Goal: Transaction & Acquisition: Subscribe to service/newsletter

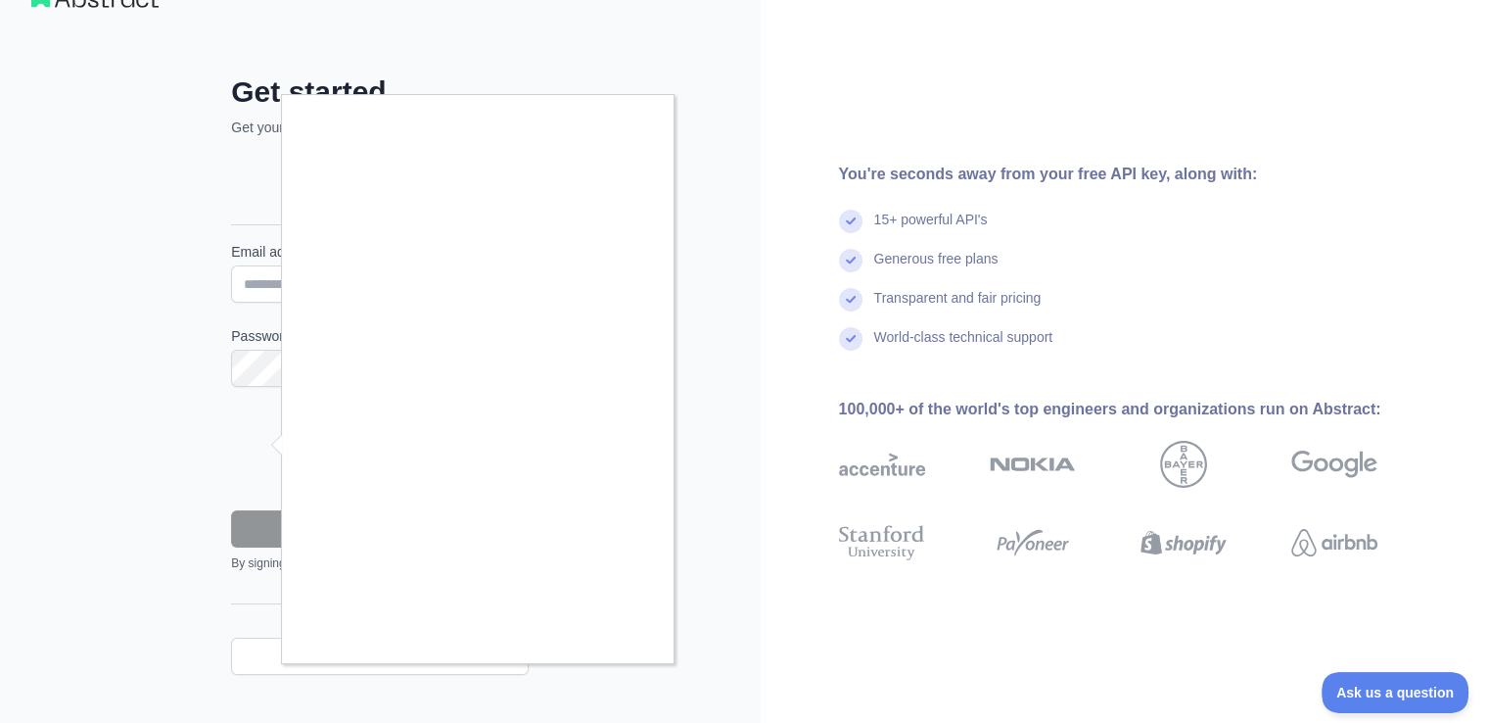
scroll to position [78, 0]
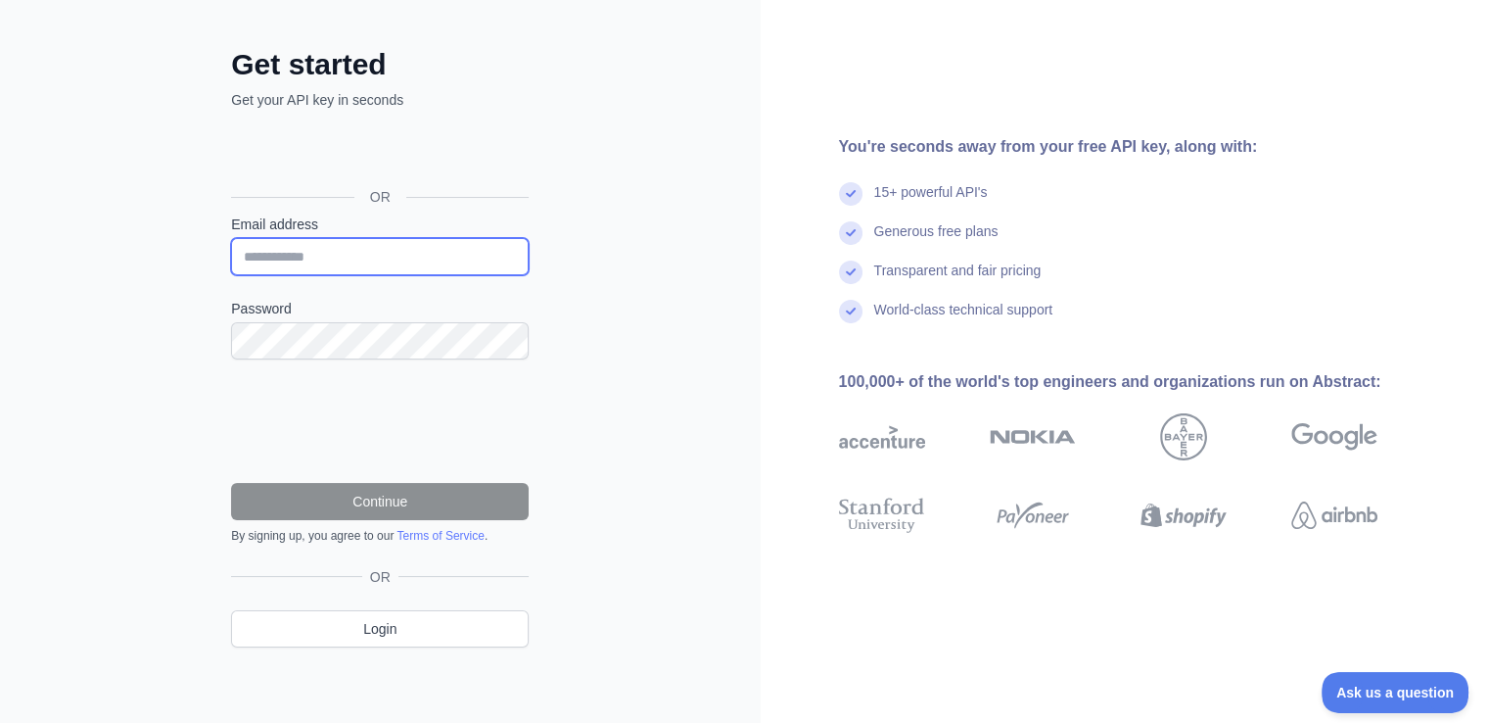
click at [376, 264] on input "Email address" at bounding box center [380, 256] width 298 height 37
type input "**********"
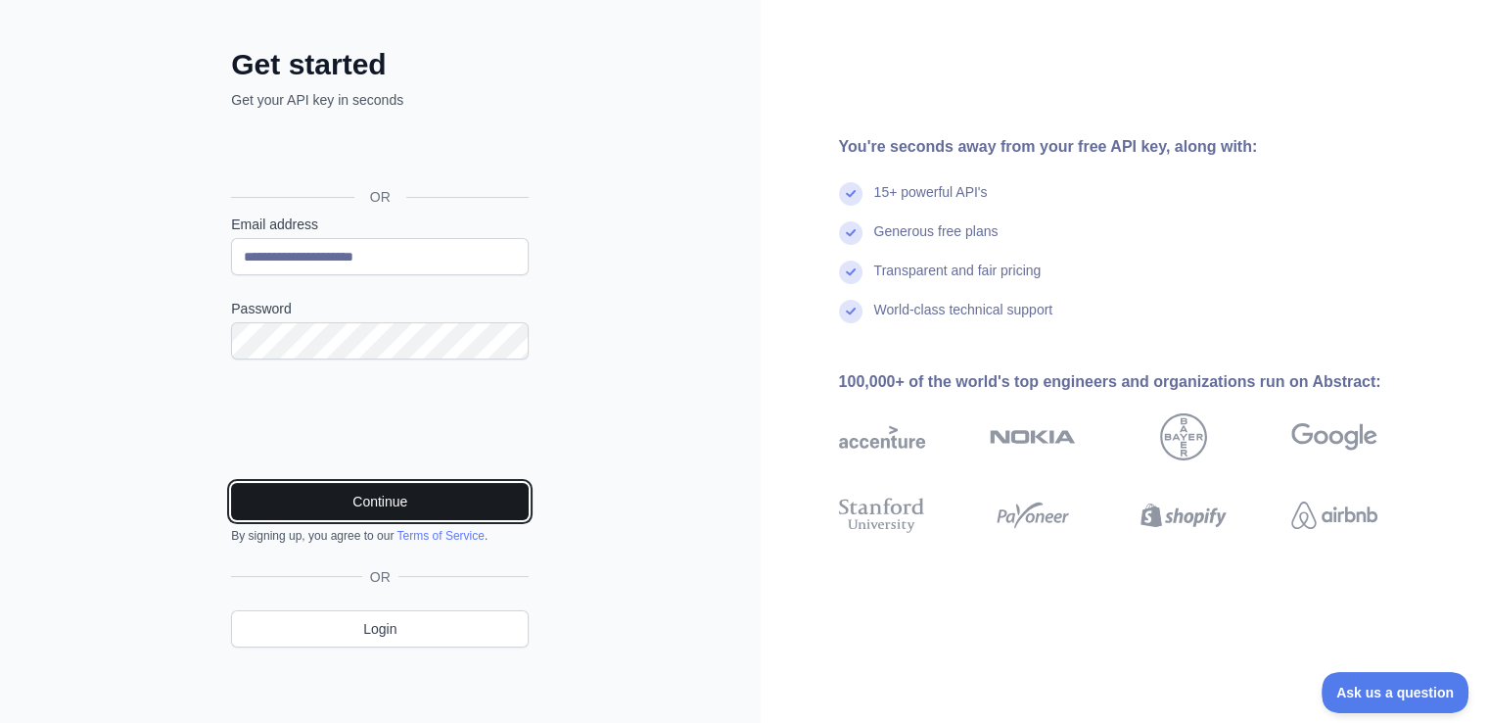
click at [356, 495] on button "Continue" at bounding box center [380, 501] width 298 height 37
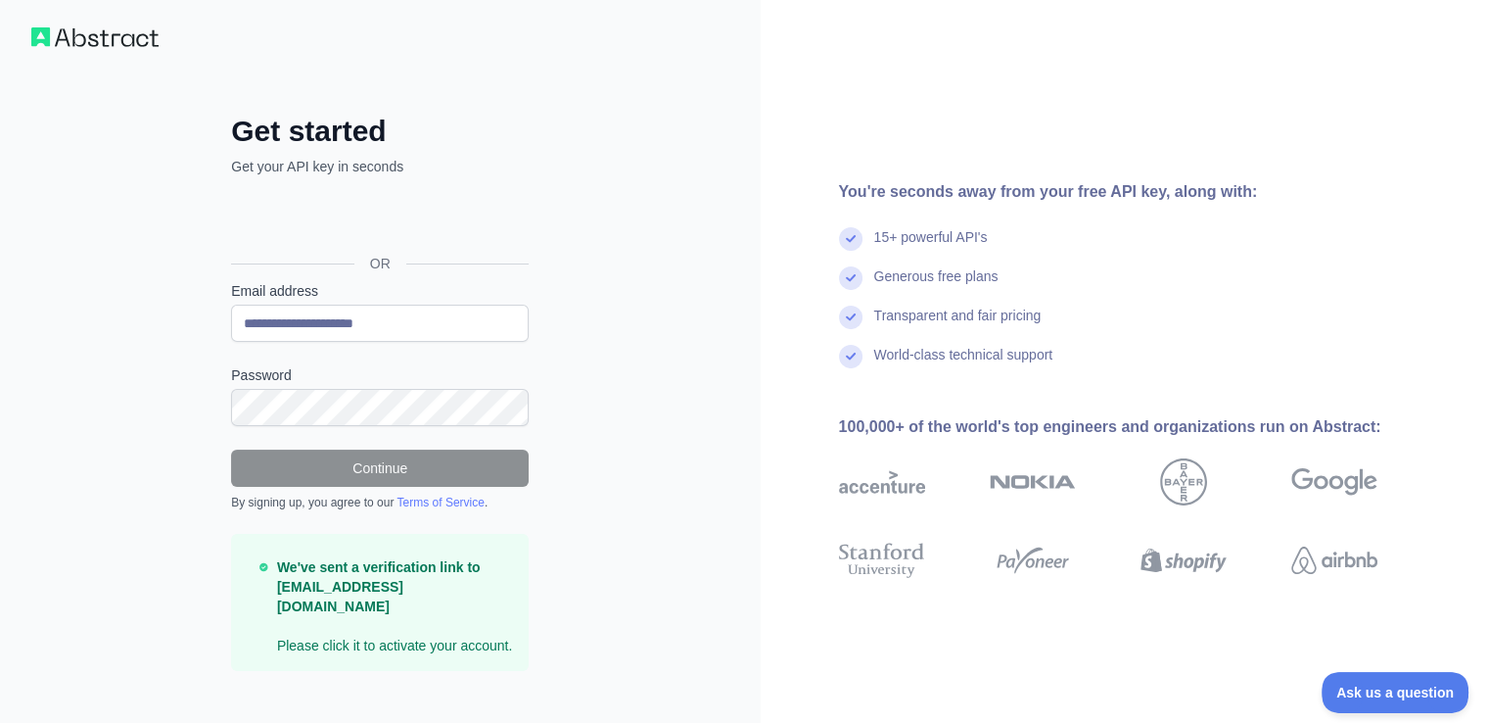
scroll to position [16, 0]
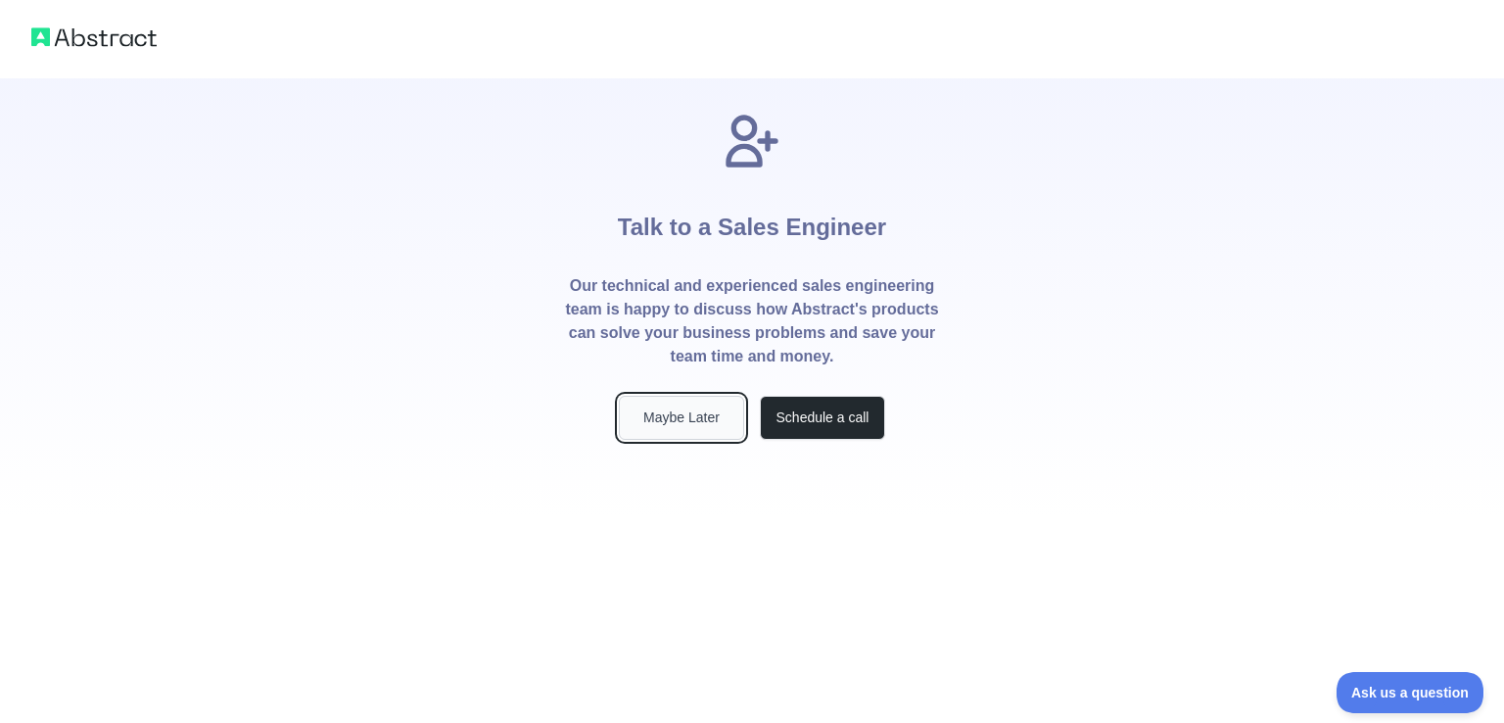
click at [688, 413] on button "Maybe Later" at bounding box center [681, 418] width 125 height 44
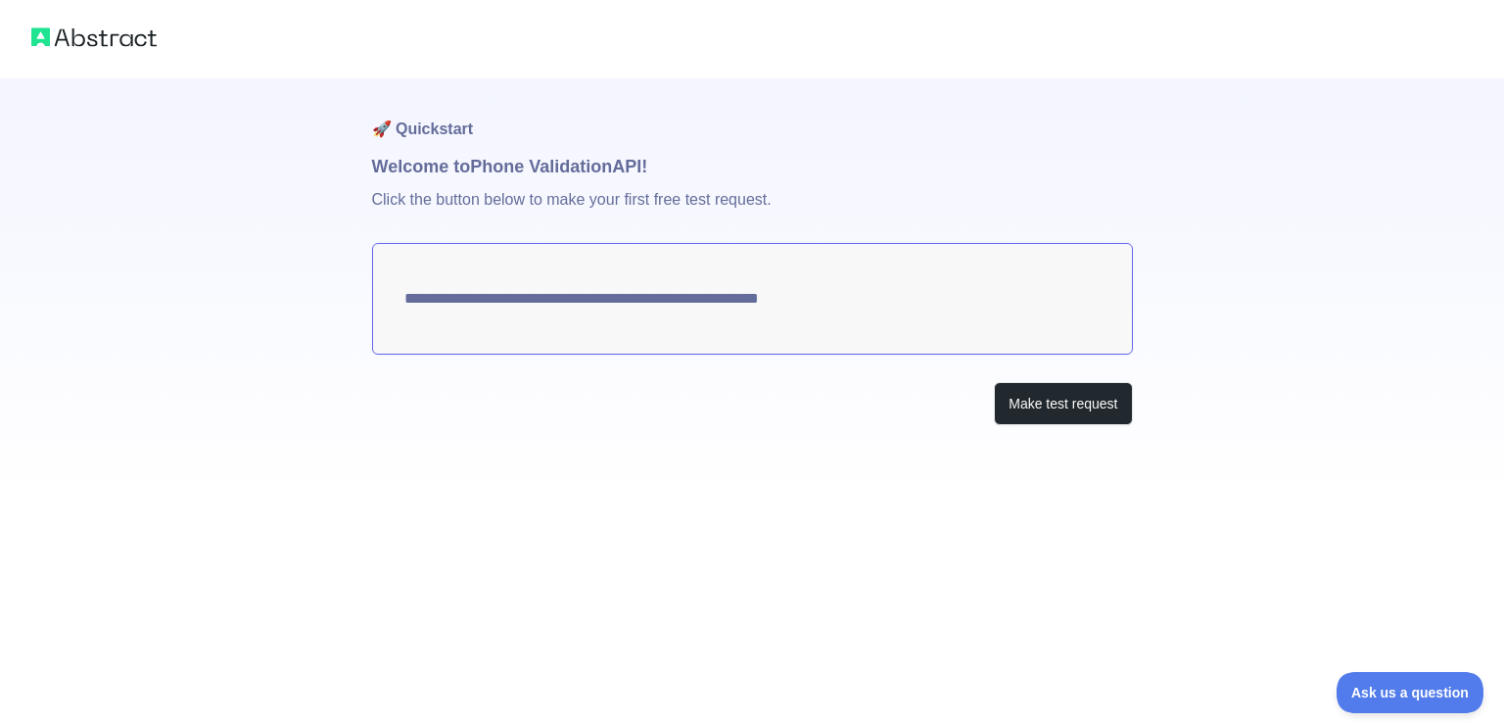
click at [532, 299] on textarea "**********" at bounding box center [752, 299] width 761 height 112
click at [807, 295] on textarea "**********" at bounding box center [752, 299] width 761 height 112
click at [1026, 398] on button "Make test request" at bounding box center [1063, 404] width 138 height 44
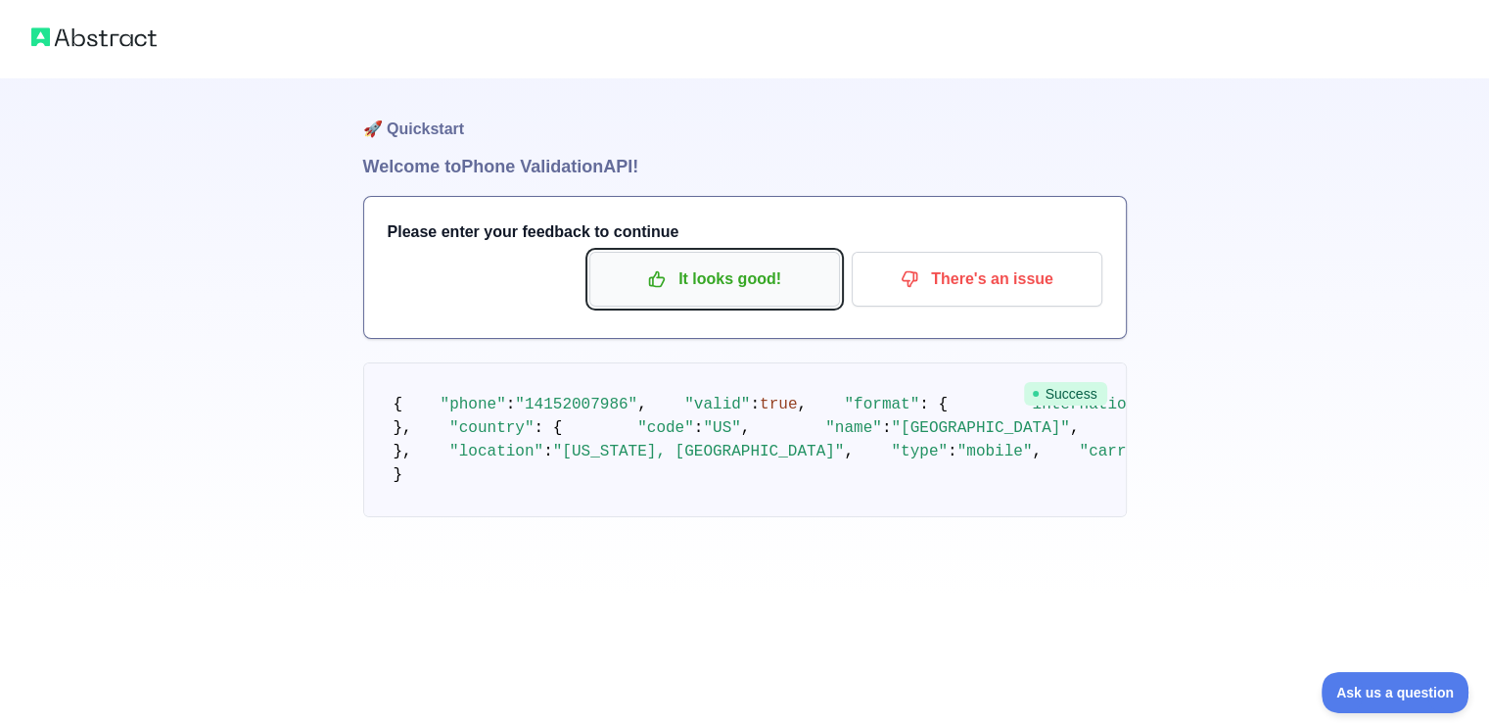
click at [770, 288] on p "It looks good!" at bounding box center [714, 278] width 221 height 33
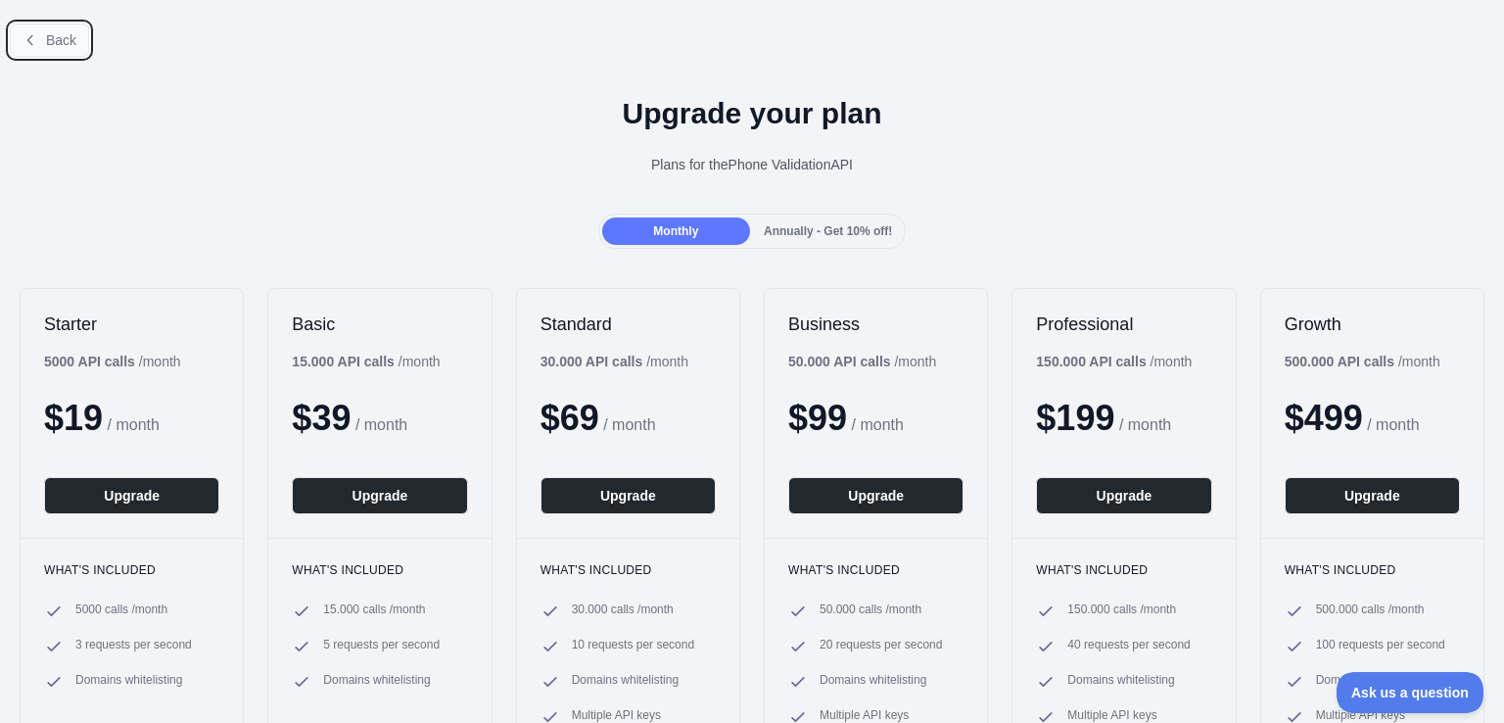
click at [65, 42] on span "Back" at bounding box center [61, 40] width 30 height 16
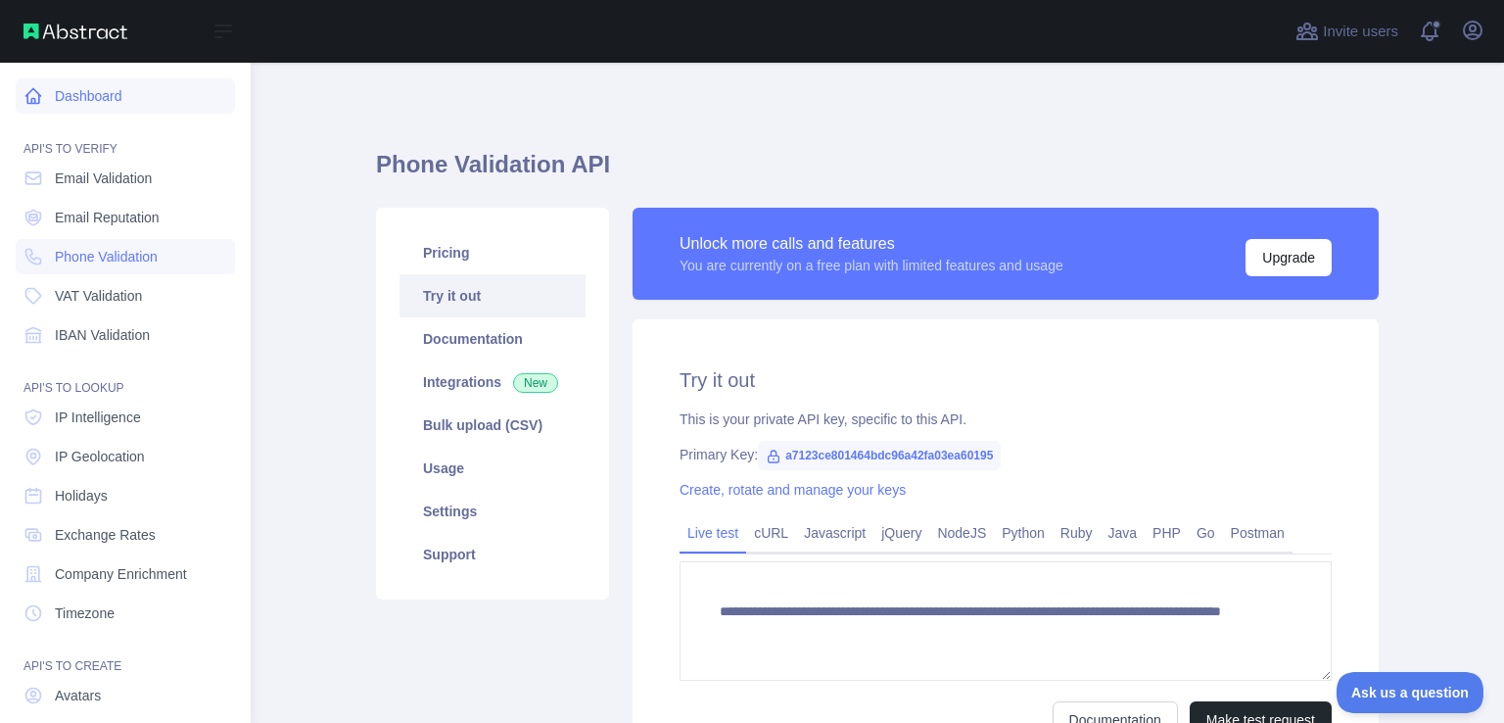
click at [80, 103] on link "Dashboard" at bounding box center [125, 95] width 219 height 35
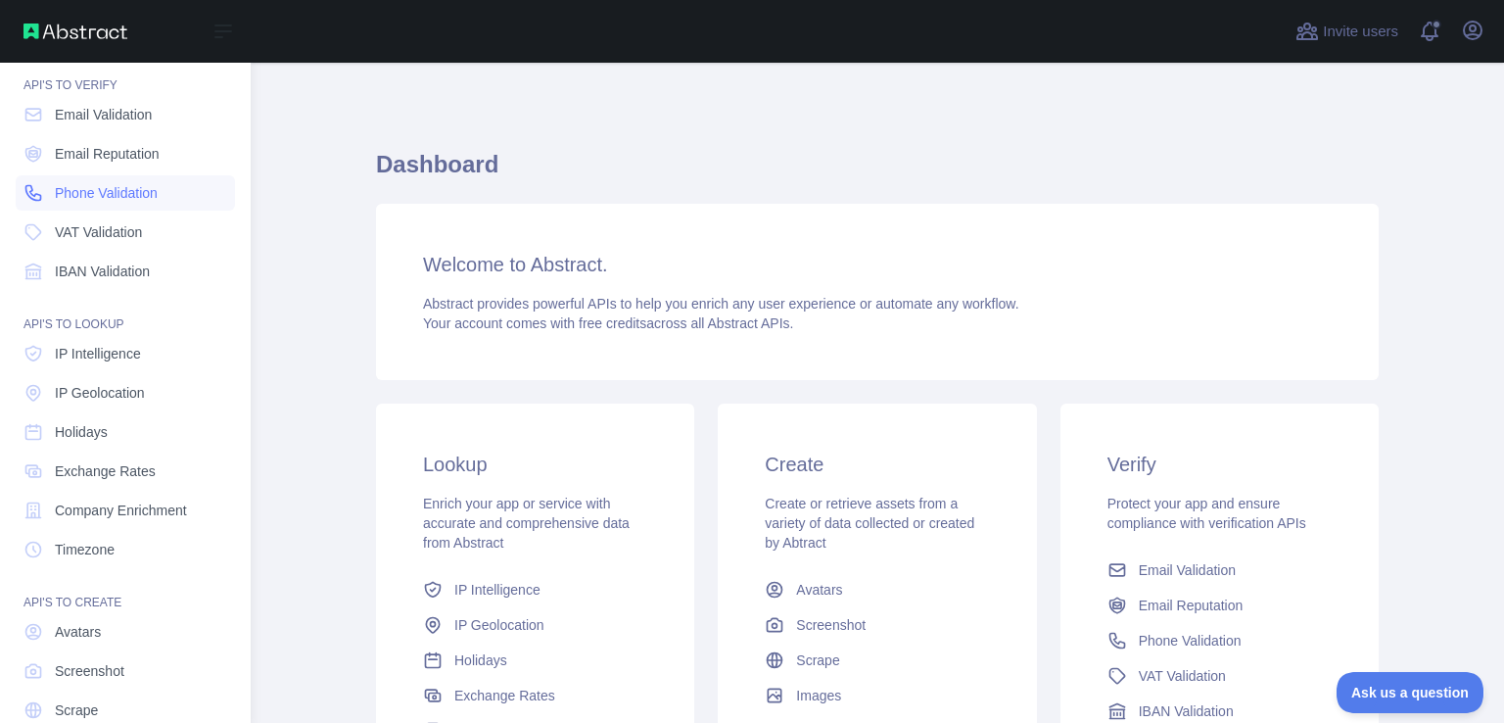
scroll to position [139, 0]
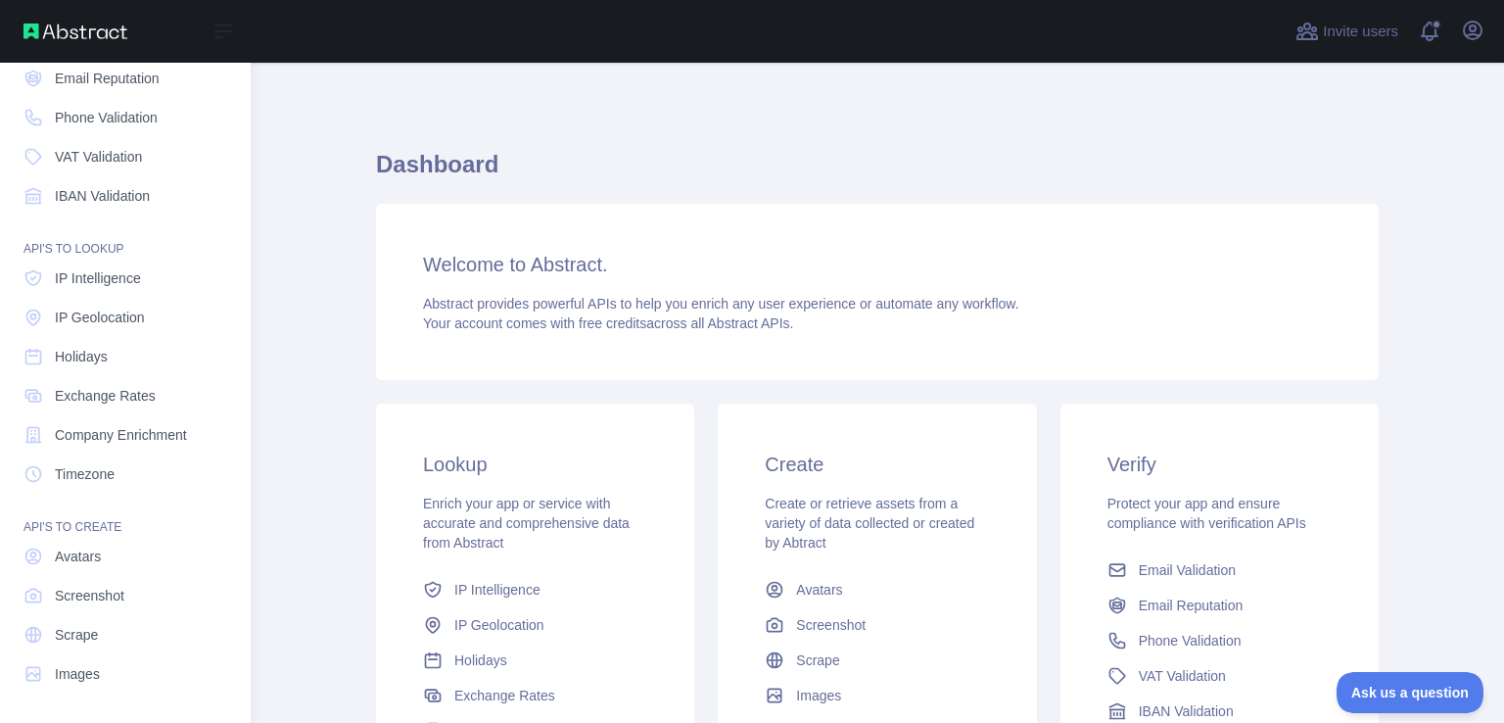
click at [98, 39] on div "Open sidebar" at bounding box center [125, 31] width 251 height 63
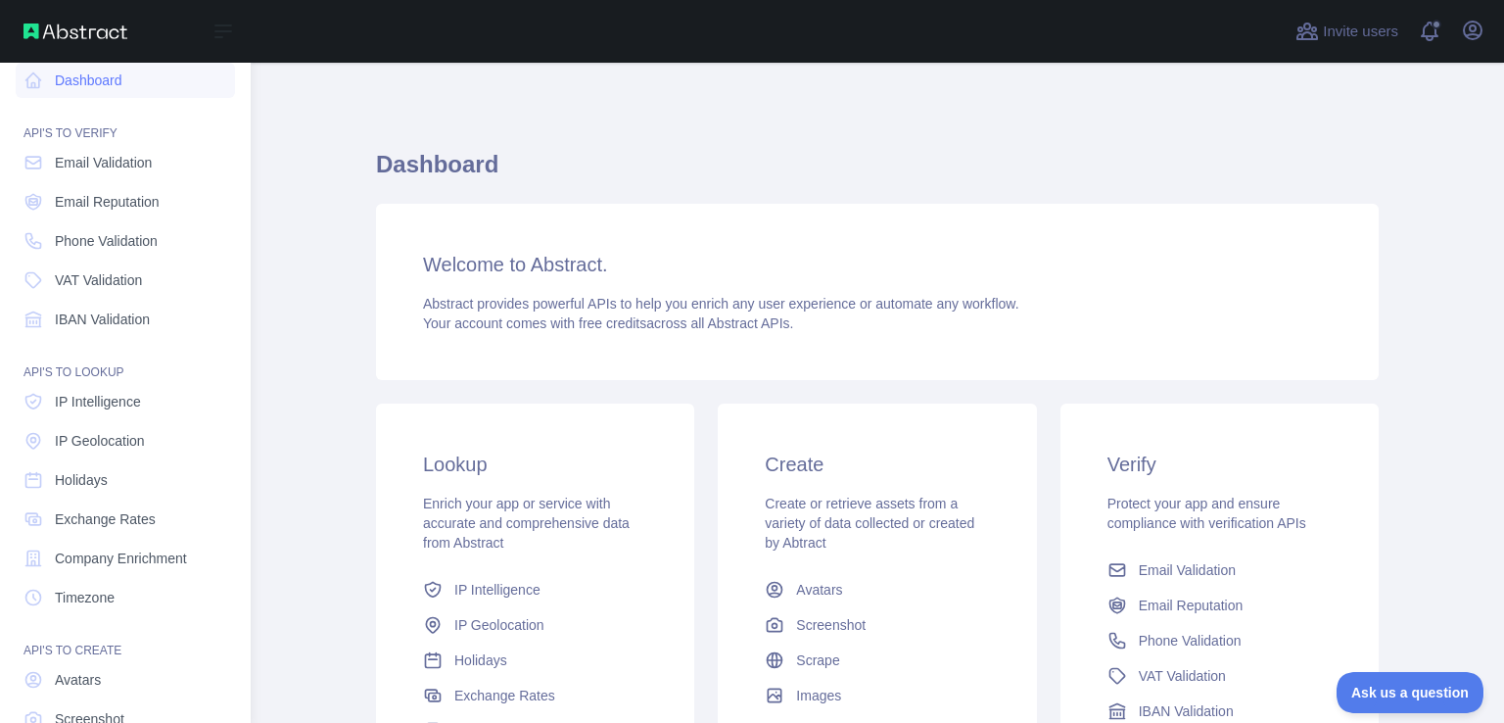
scroll to position [0, 0]
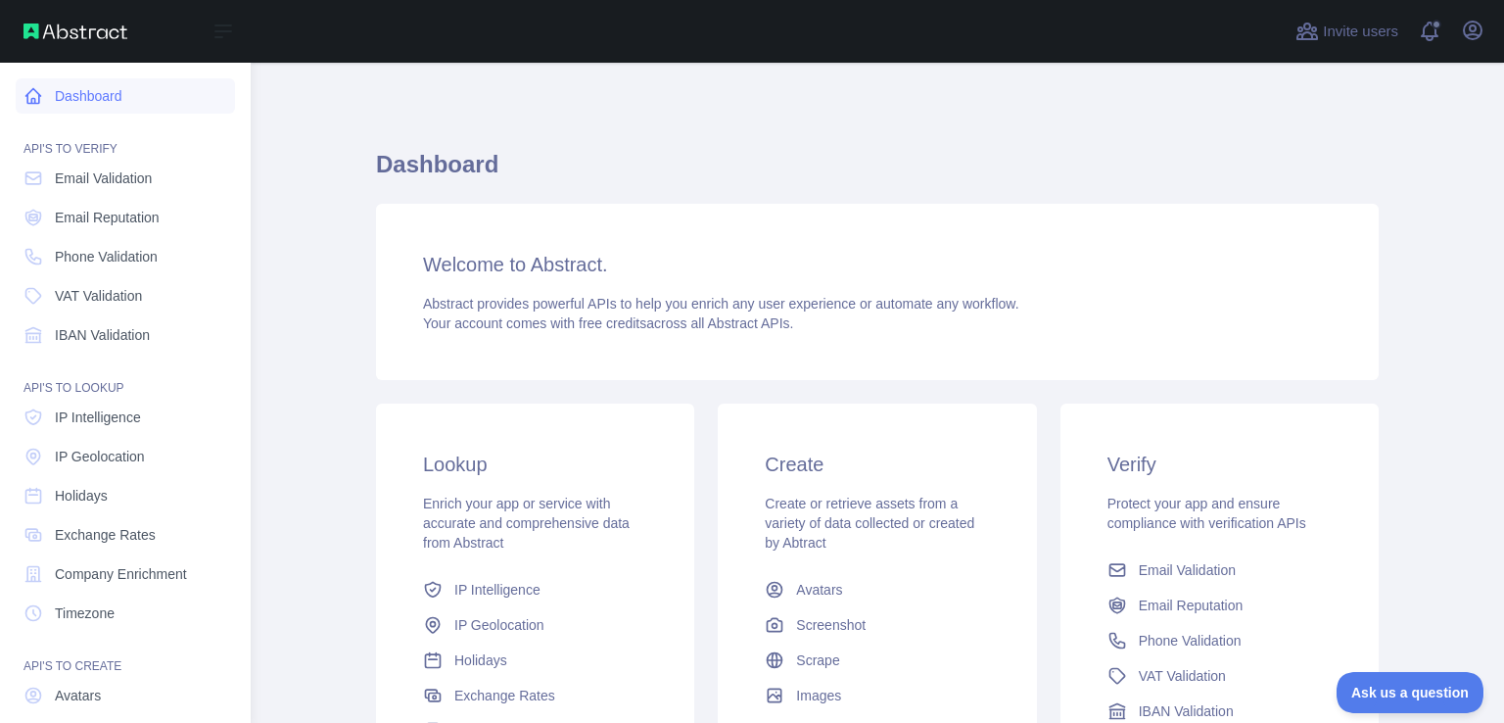
click at [121, 99] on link "Dashboard" at bounding box center [125, 95] width 219 height 35
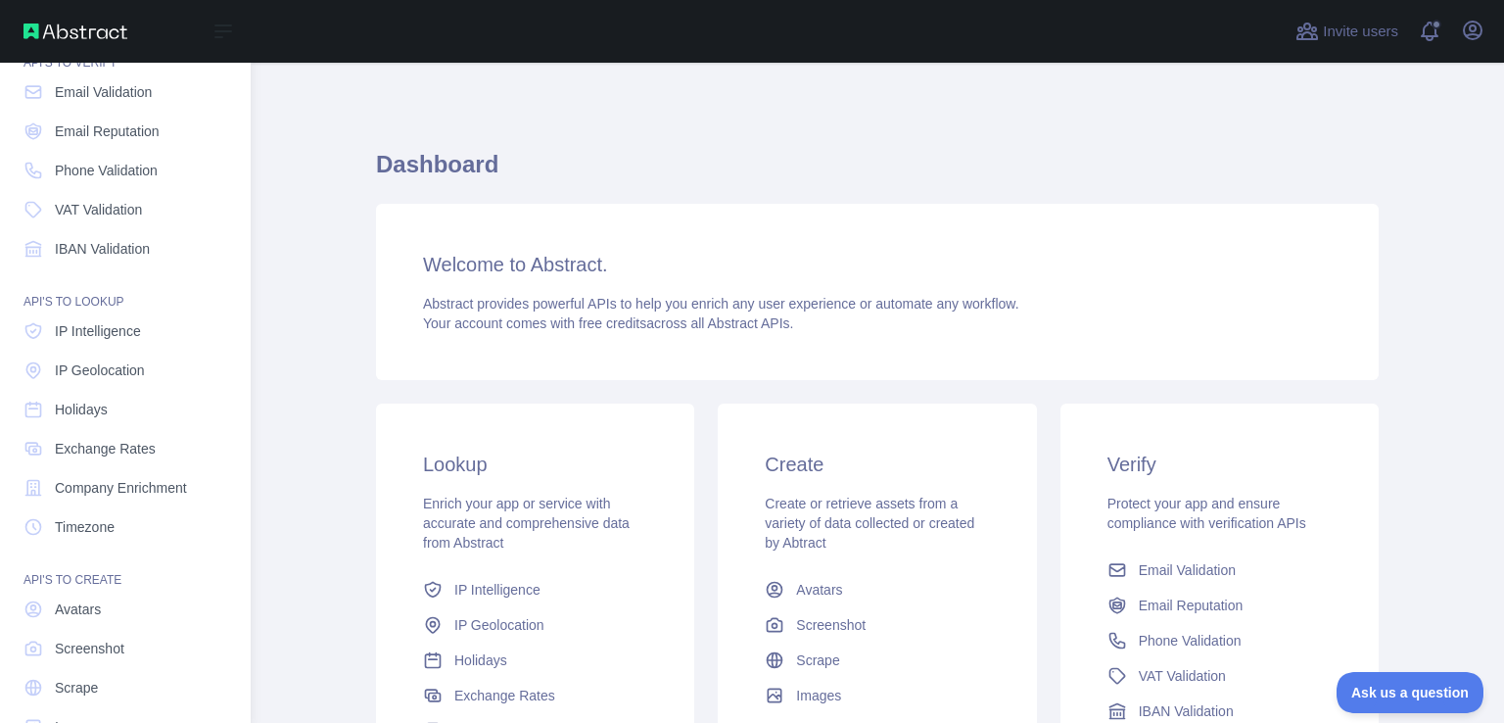
scroll to position [139, 0]
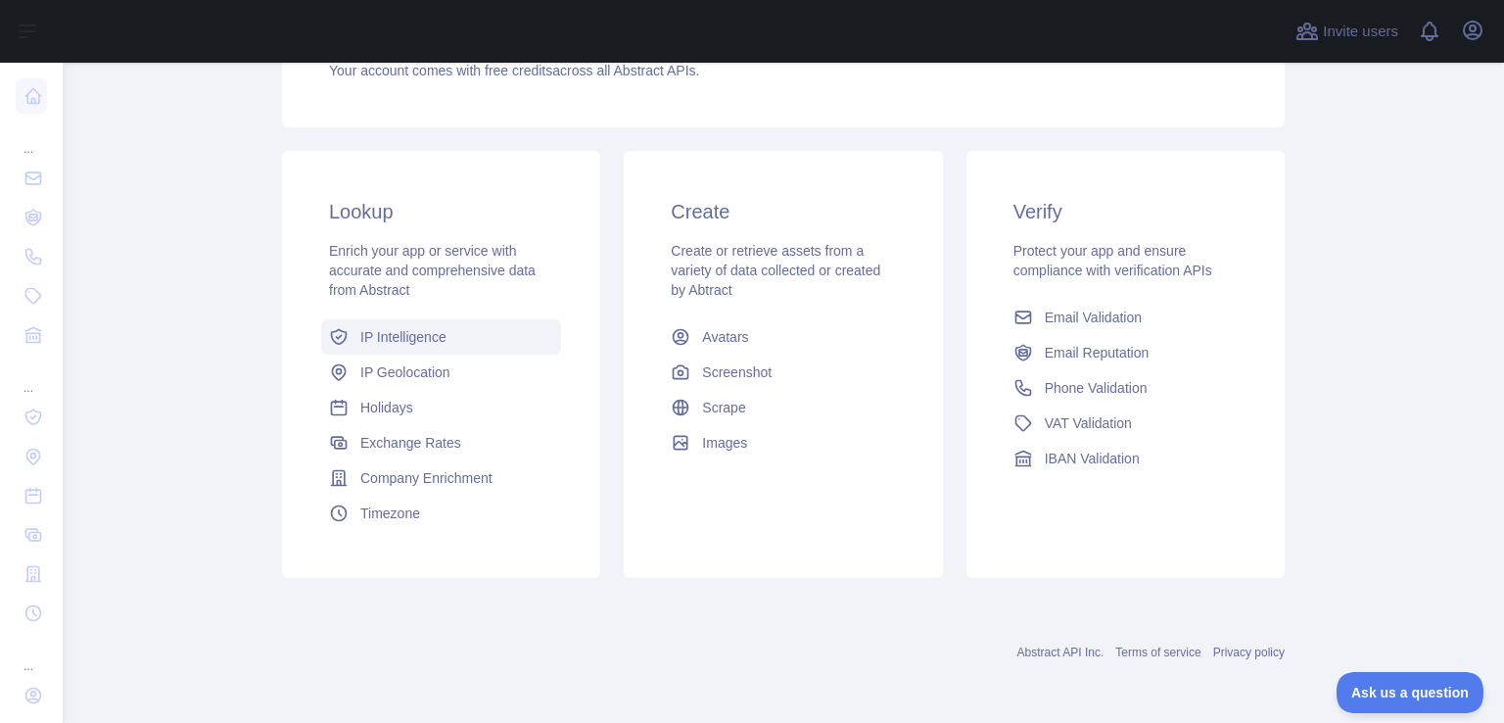
click at [419, 335] on span "IP Intelligence" at bounding box center [403, 337] width 86 height 20
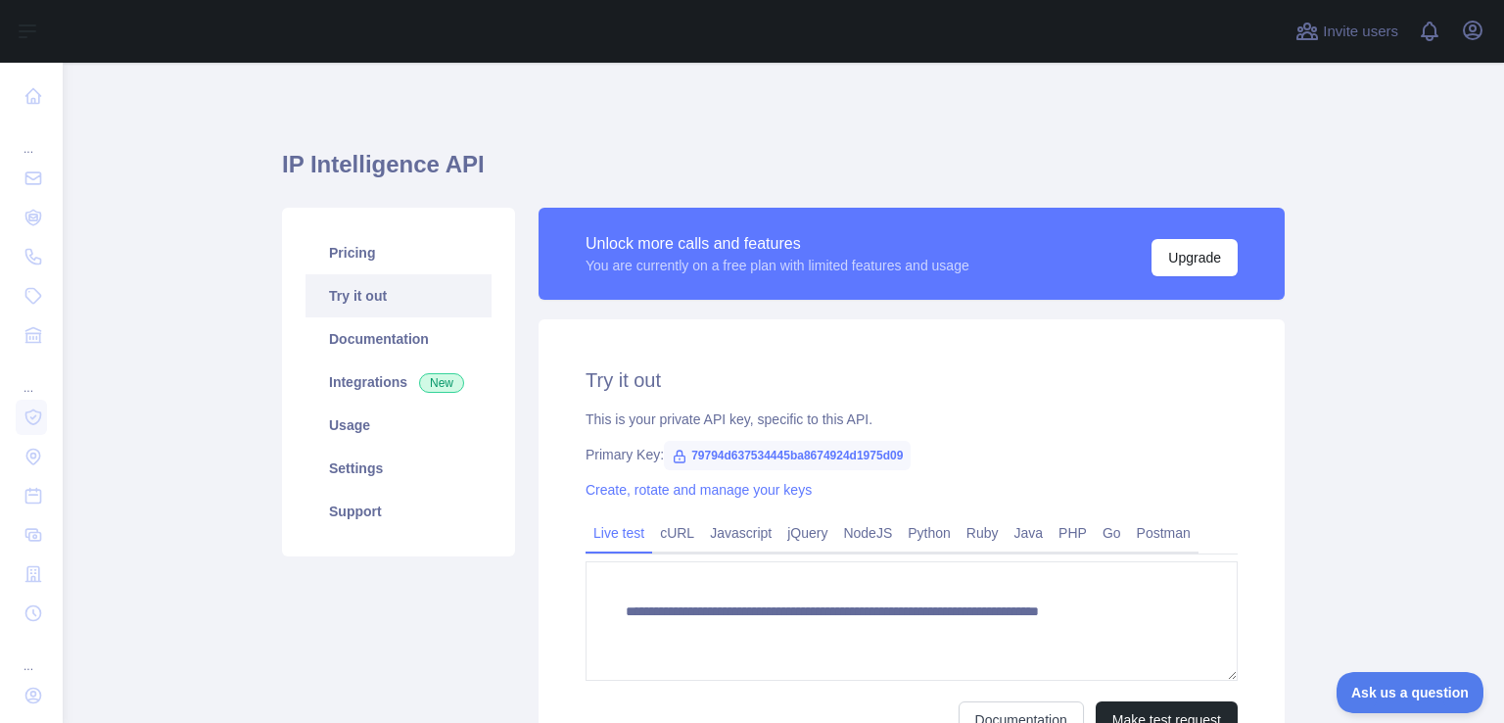
type textarea "**********"
click at [360, 238] on link "Pricing" at bounding box center [399, 252] width 186 height 43
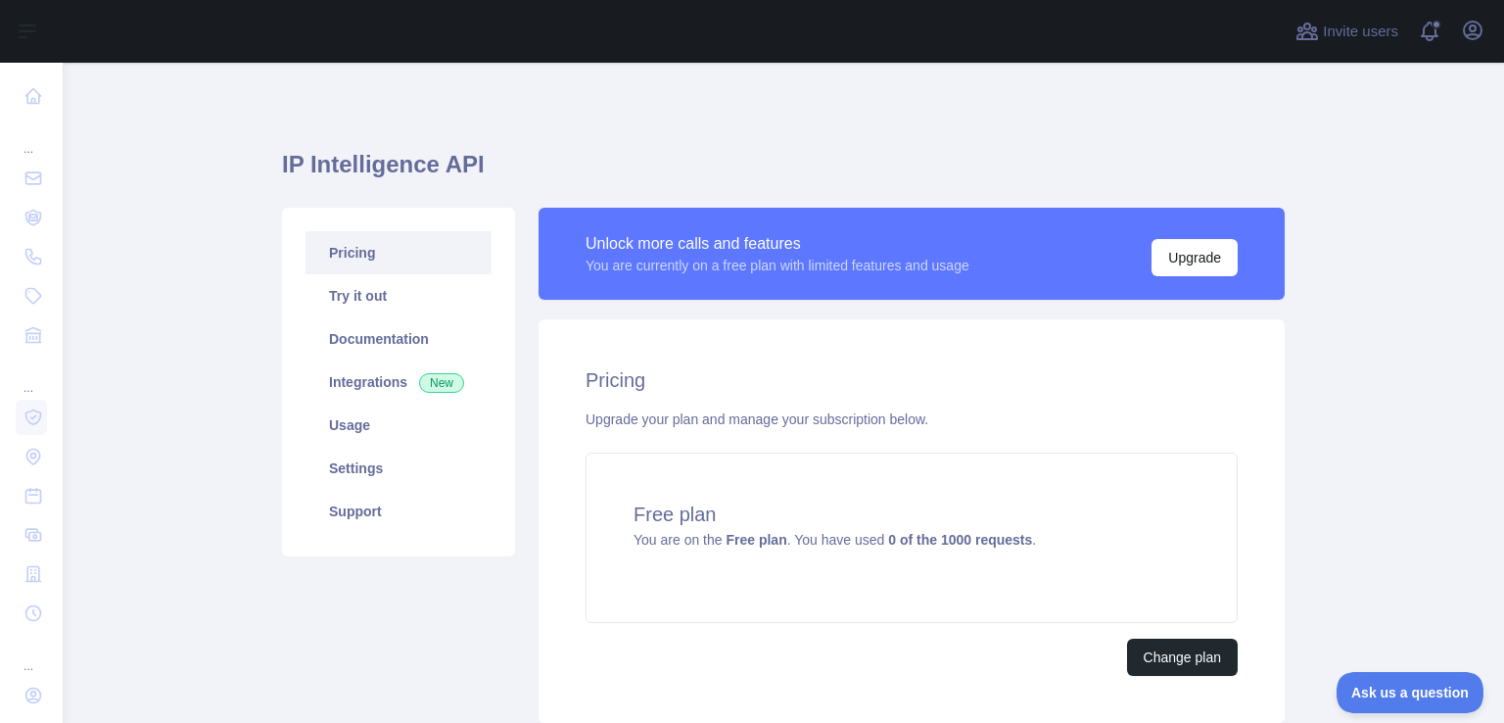
click at [360, 251] on link "Pricing" at bounding box center [399, 252] width 186 height 43
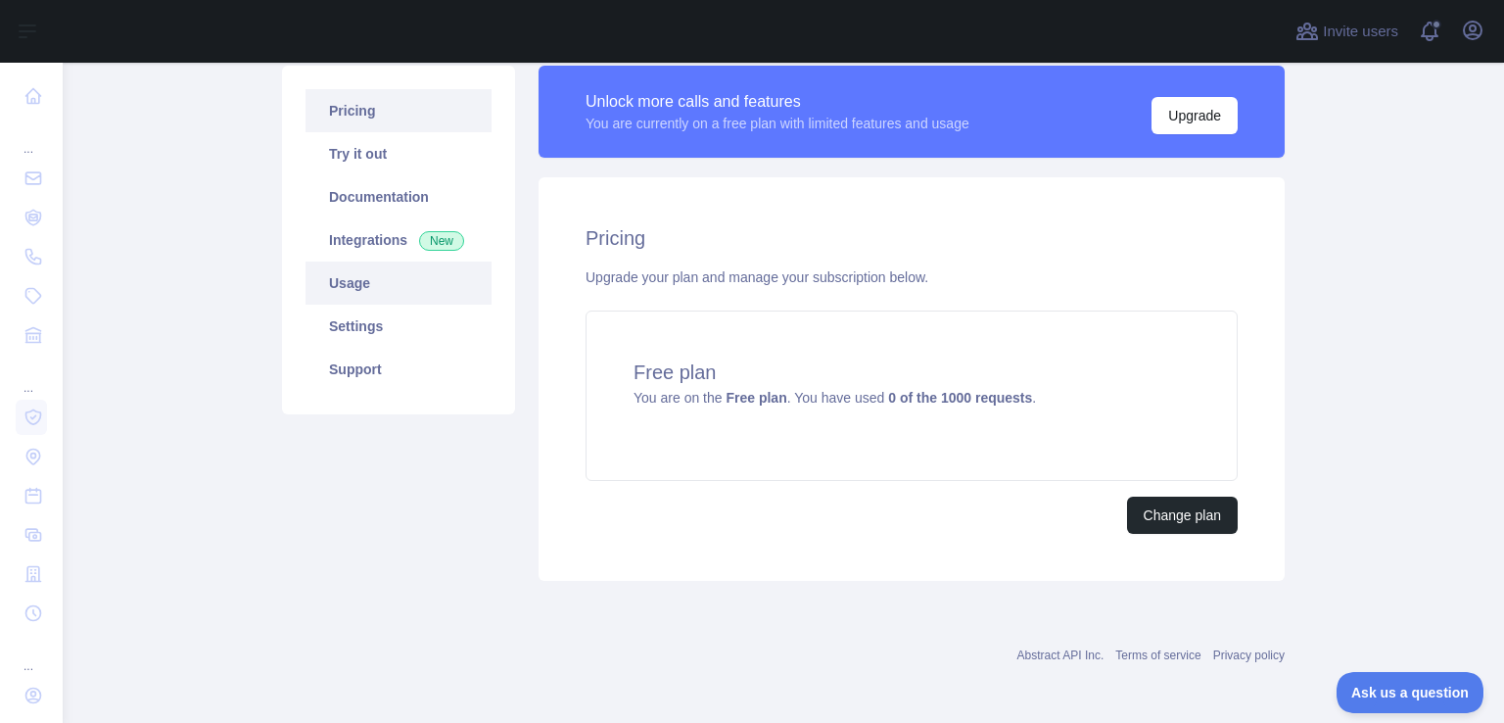
scroll to position [144, 0]
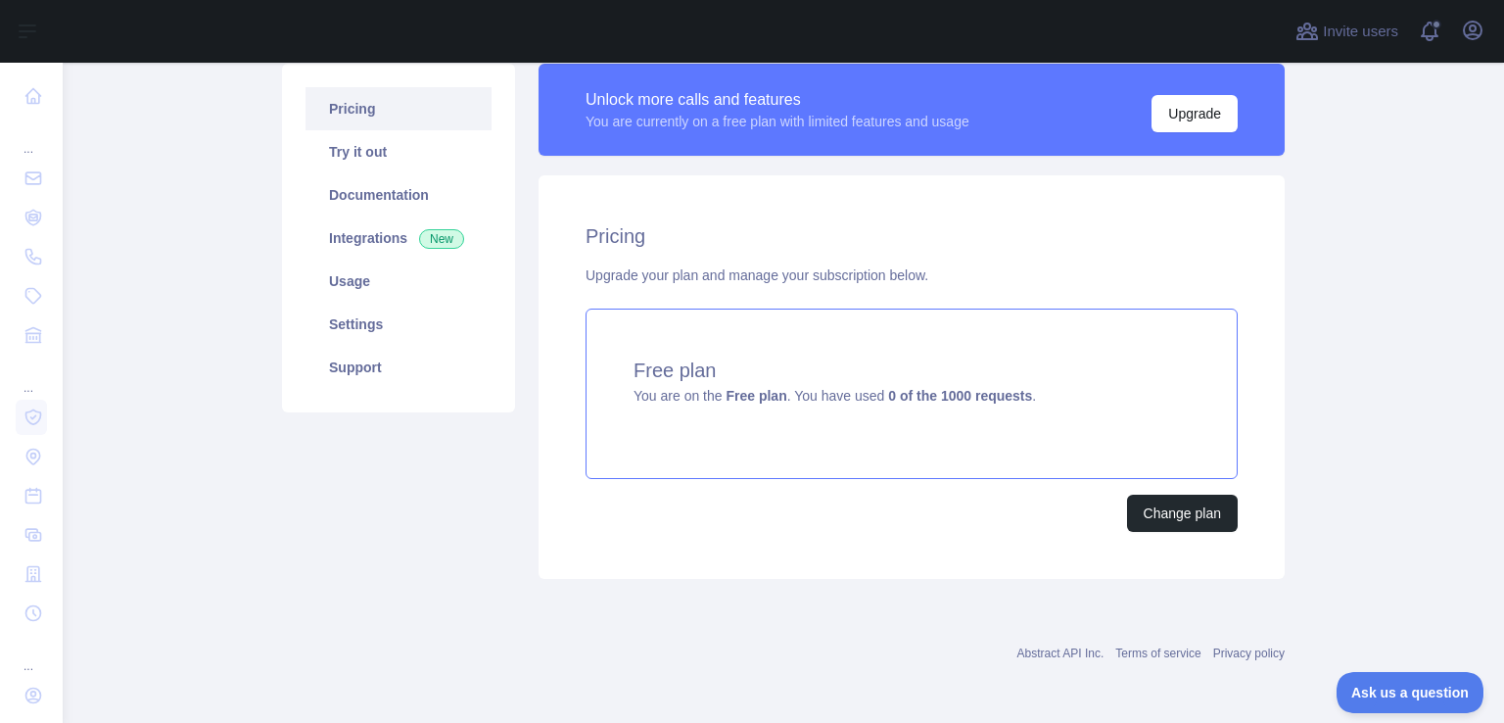
click at [690, 380] on h4 "Free plan" at bounding box center [912, 369] width 556 height 27
